Goal: Obtain resource: Download file/media

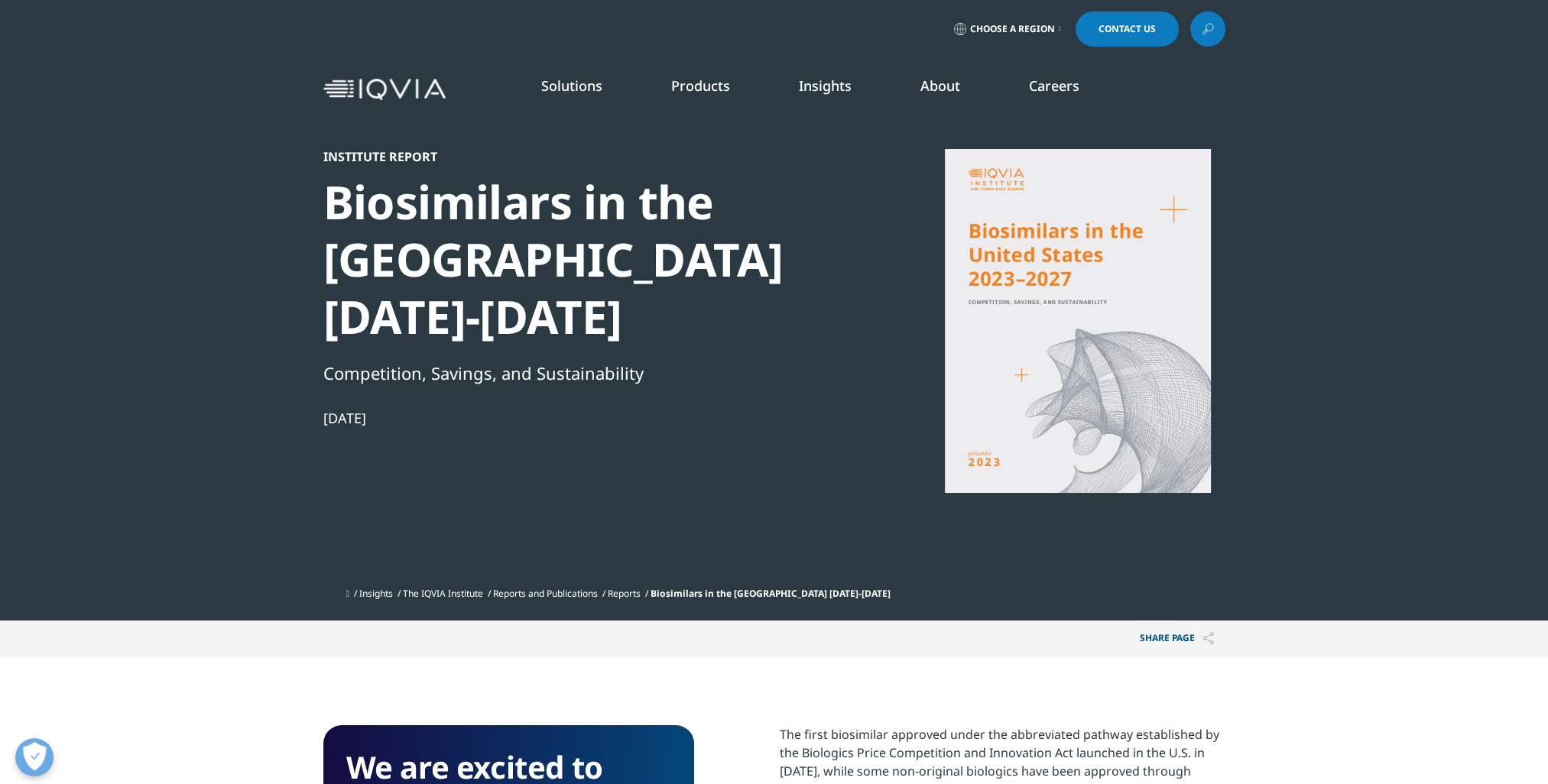
scroll to position [459, 0]
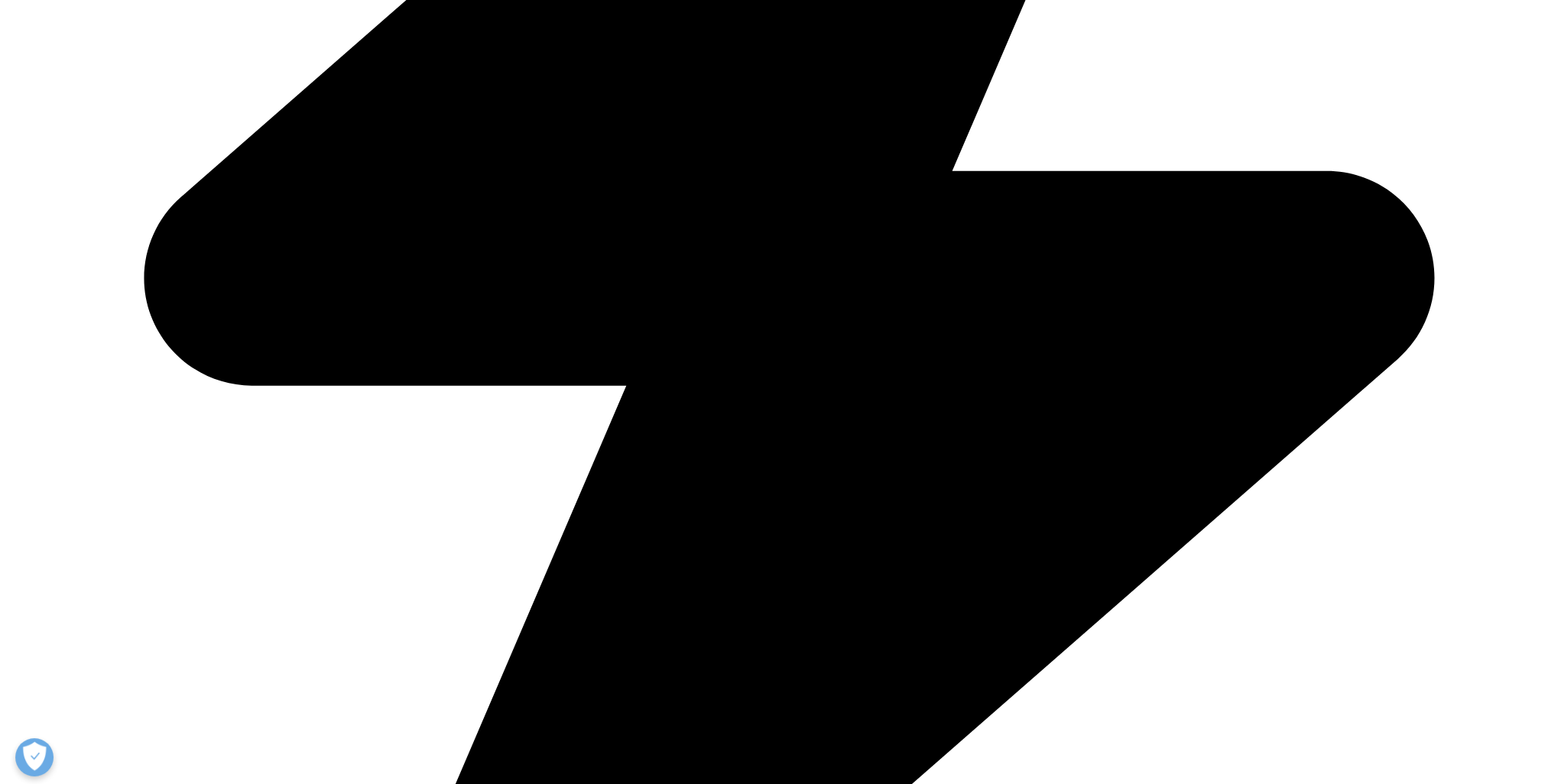
scroll to position [822, 0]
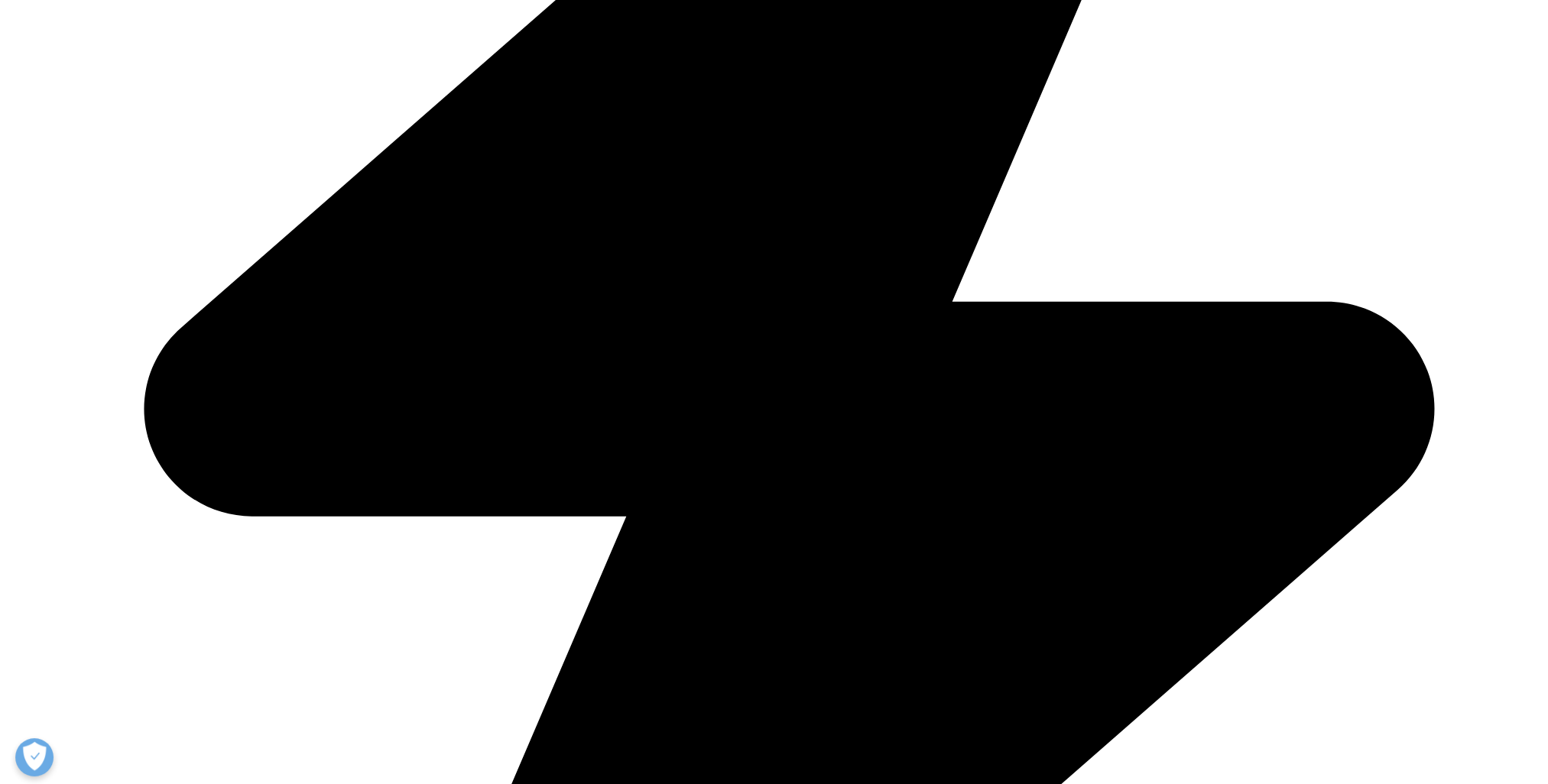
type input "Bernard"
type input "Zitzewitz"
type input "bzitzewitz@thinkbrg.com"
type input "Berkeley Research Group"
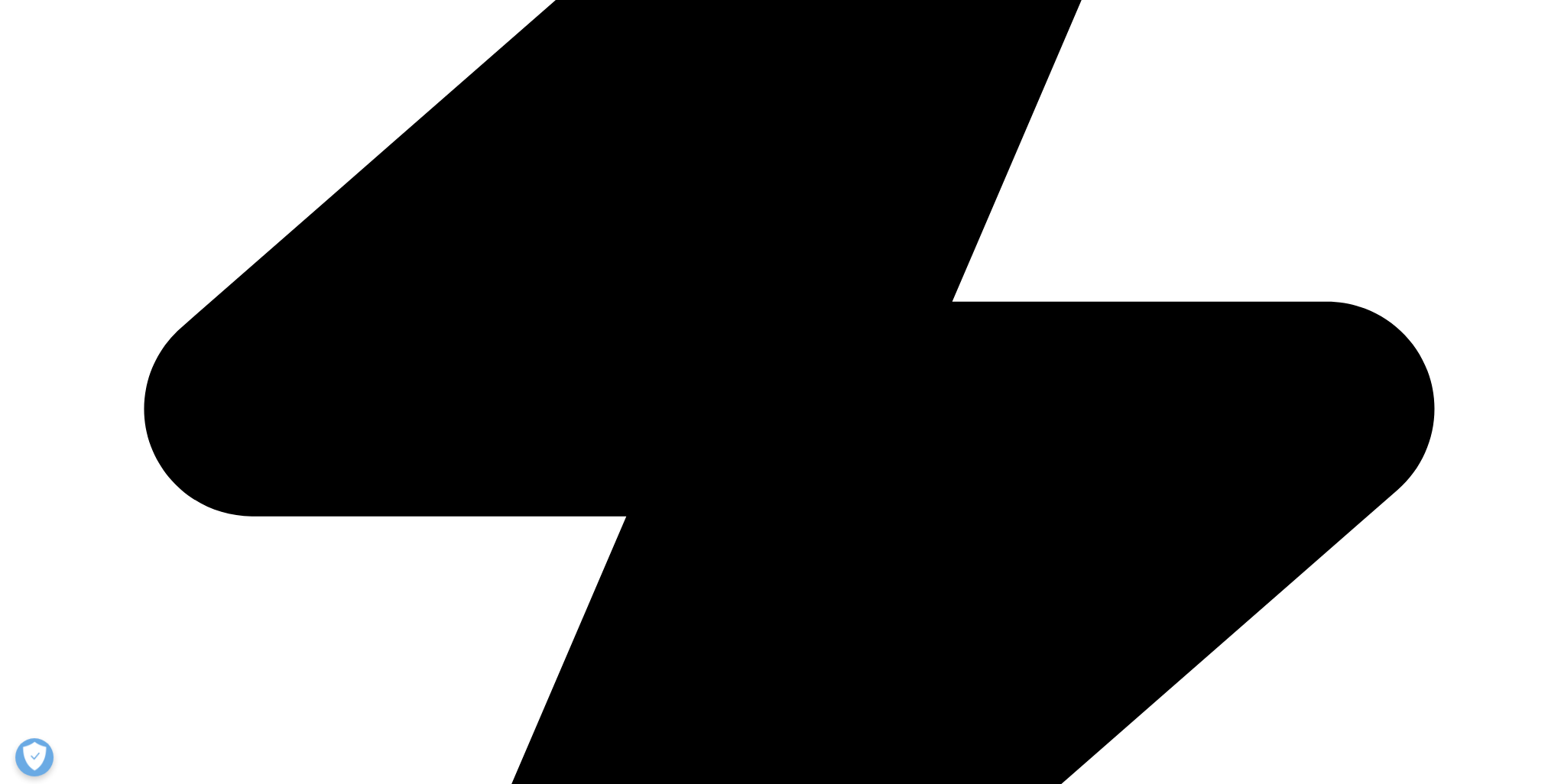
select select "[GEOGRAPHIC_DATA]"
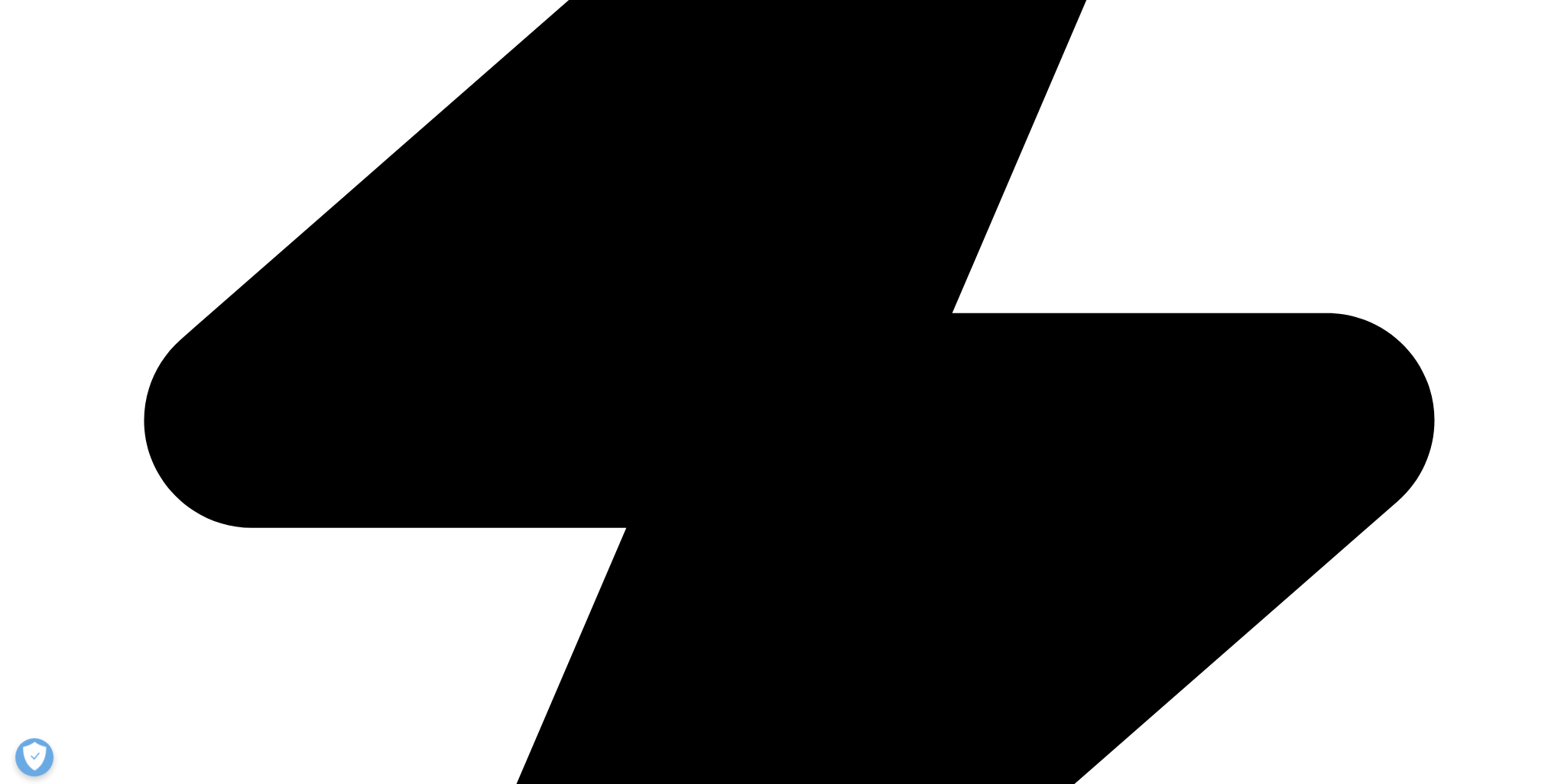
scroll to position [0, 0]
drag, startPoint x: 476, startPoint y: 286, endPoint x: 190, endPoint y: 268, distance: 286.6
type input "Group"
